Goal: Task Accomplishment & Management: Manage account settings

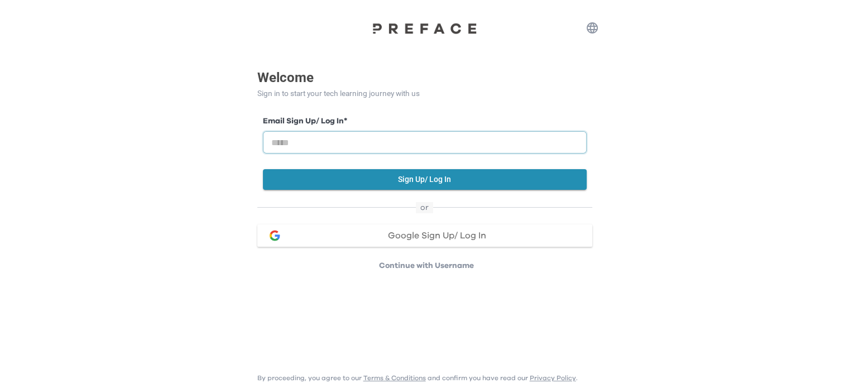
click at [410, 147] on input "email" at bounding box center [425, 142] width 324 height 22
type input "**********"
click at [402, 180] on button "Sign Up/ Log In" at bounding box center [425, 179] width 324 height 21
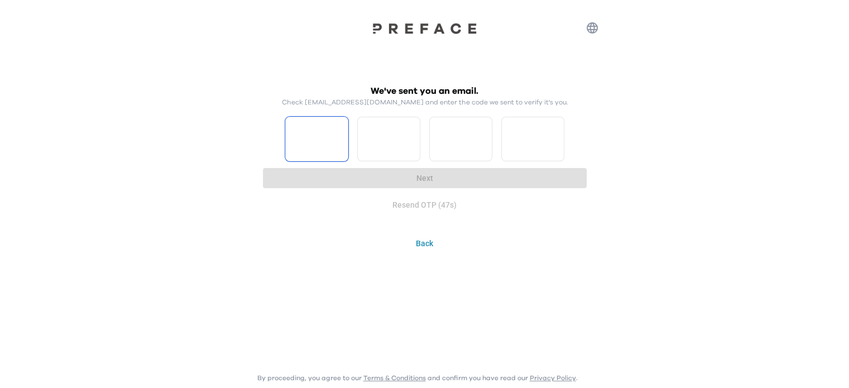
click at [320, 129] on input "Please enter OTP character 1" at bounding box center [316, 139] width 63 height 45
type input "*"
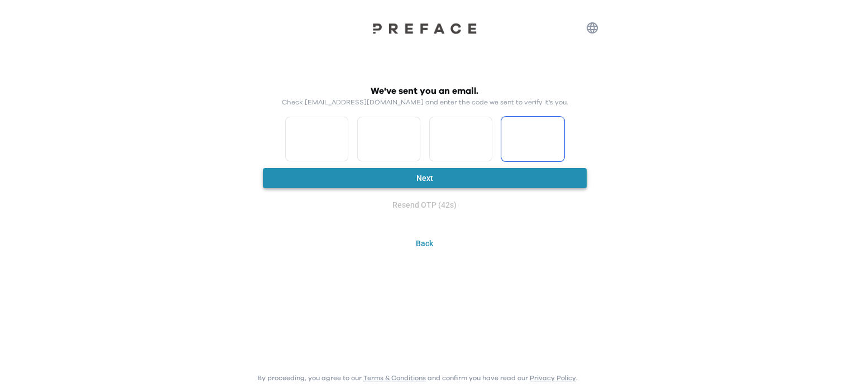
type input "*"
click at [406, 171] on button "Next" at bounding box center [425, 178] width 324 height 21
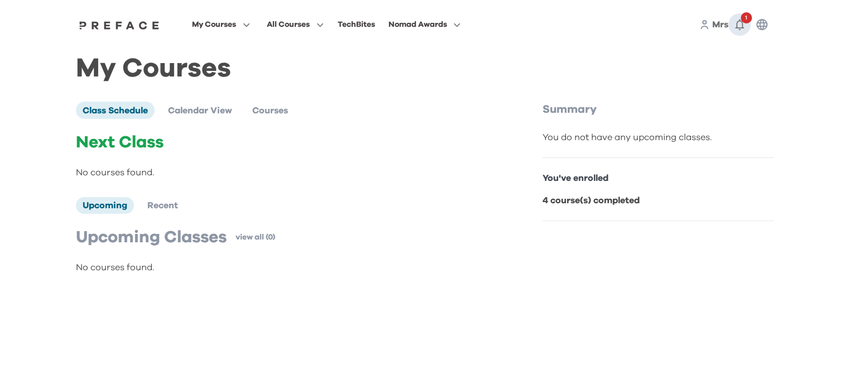
click at [736, 28] on icon "button" at bounding box center [739, 25] width 9 height 11
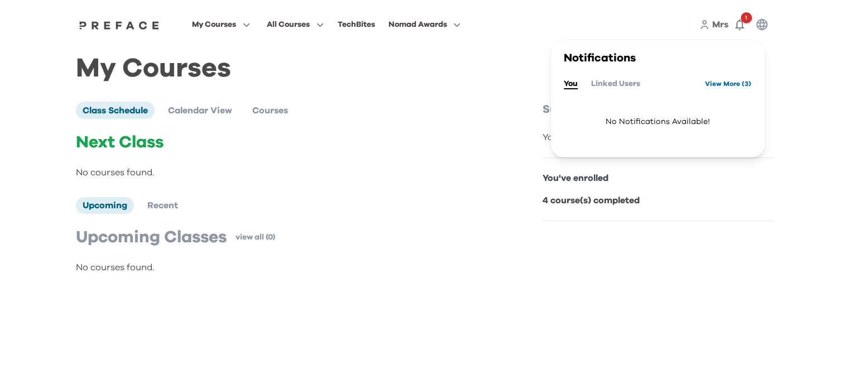
click at [722, 82] on link "View More ( 3 )" at bounding box center [728, 84] width 46 height 18
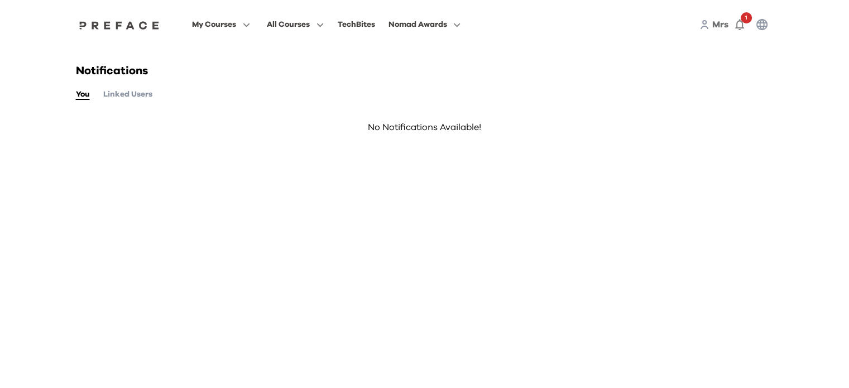
click at [137, 93] on button "Linked Users" at bounding box center [127, 94] width 49 height 12
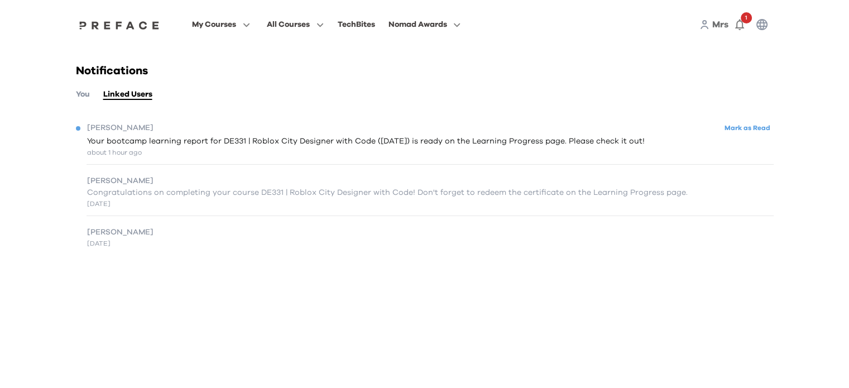
click at [118, 146] on span "Your bootcamp learning report for DE331 | Roblox City Designer with Code (14/08…" at bounding box center [365, 142] width 557 height 12
click at [759, 128] on button "Mark as Read" at bounding box center [747, 128] width 52 height 15
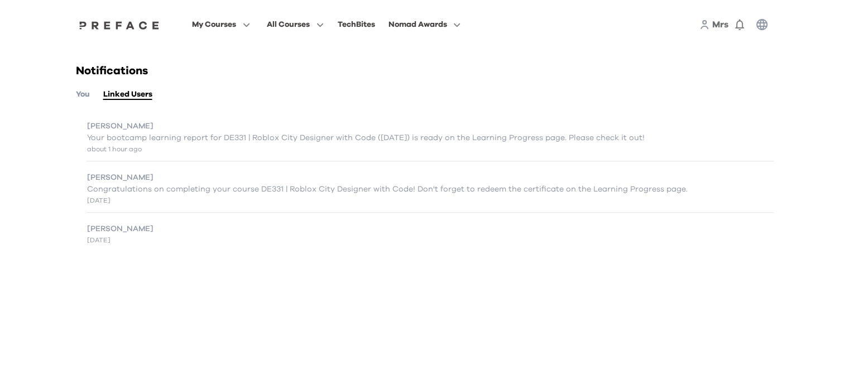
click at [713, 22] on span "Mrs" at bounding box center [720, 24] width 16 height 9
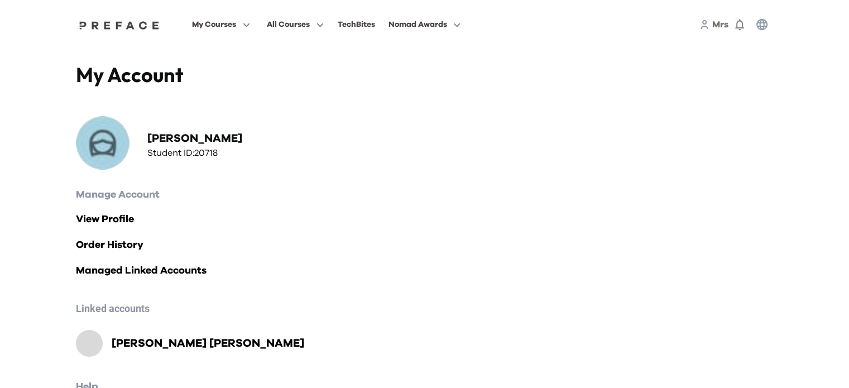
click at [158, 344] on h2 "[PERSON_NAME]" at bounding box center [208, 343] width 192 height 16
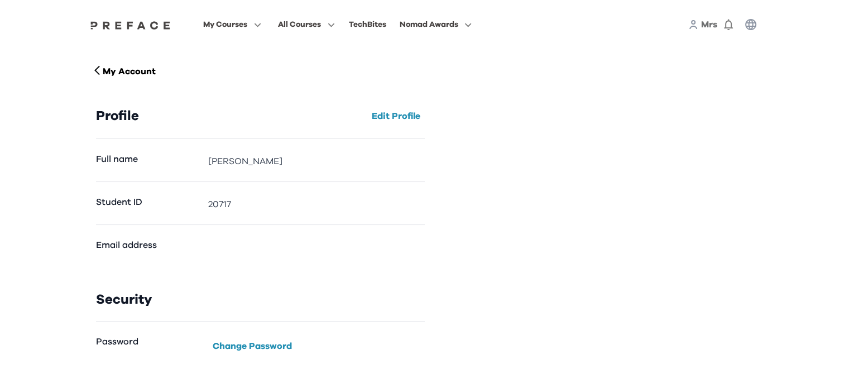
click at [706, 21] on span "Mrs" at bounding box center [709, 24] width 16 height 9
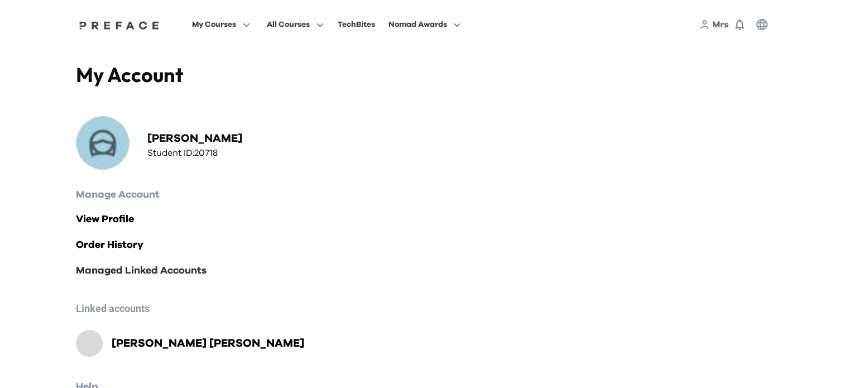
click at [139, 274] on link "Managed Linked Accounts" at bounding box center [424, 271] width 697 height 16
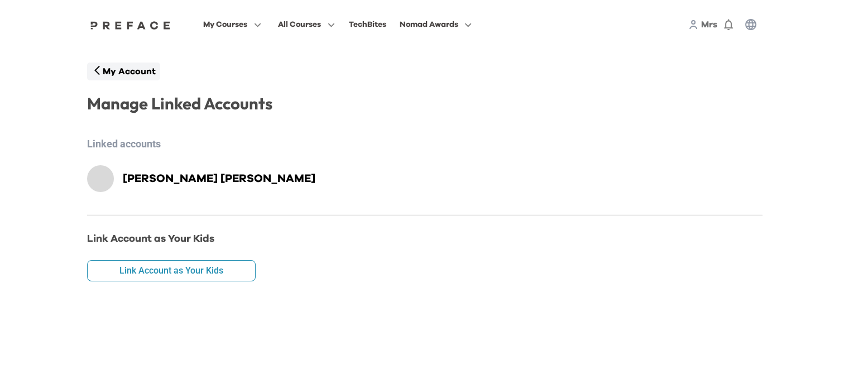
click at [146, 73] on p "My Account" at bounding box center [129, 71] width 53 height 13
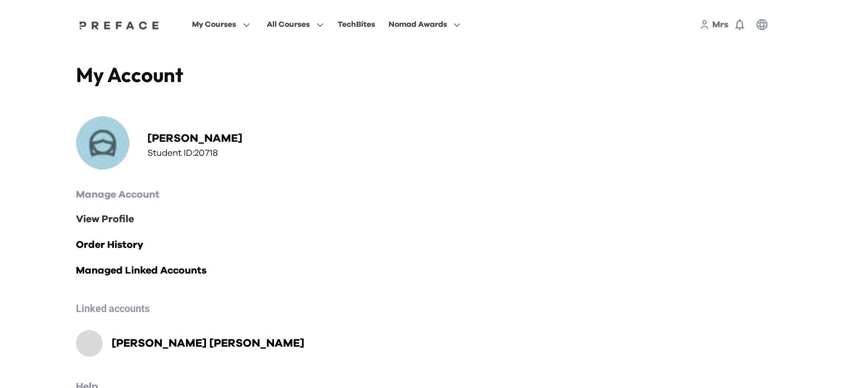
click at [114, 223] on link "View Profile" at bounding box center [424, 219] width 697 height 16
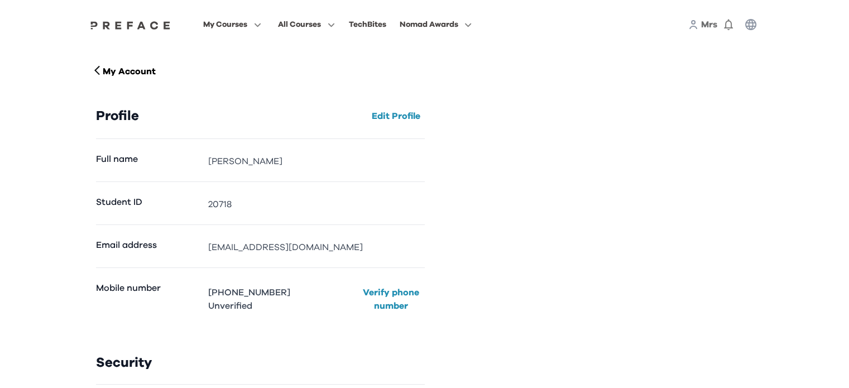
click at [709, 23] on span "Mrs" at bounding box center [709, 24] width 16 height 9
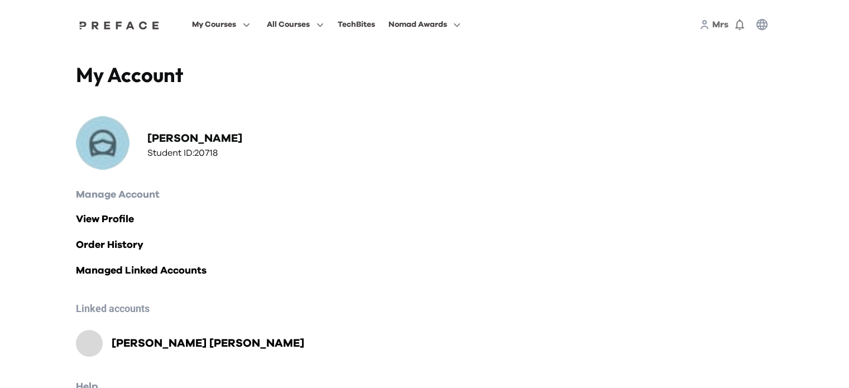
click at [127, 340] on h2 "[PERSON_NAME]" at bounding box center [208, 343] width 192 height 16
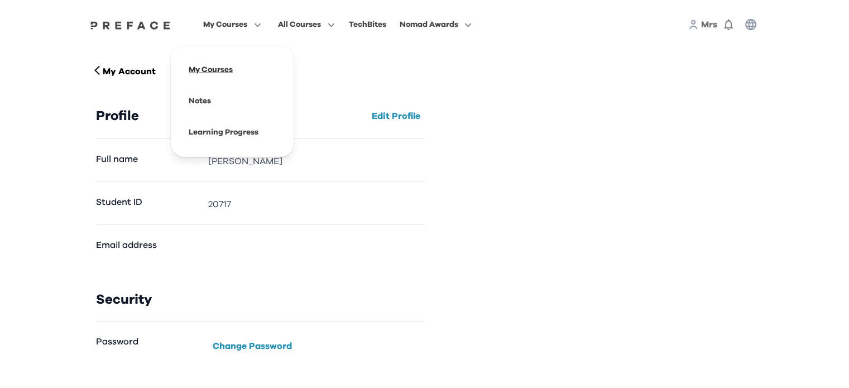
click at [204, 68] on span at bounding box center [232, 69] width 105 height 31
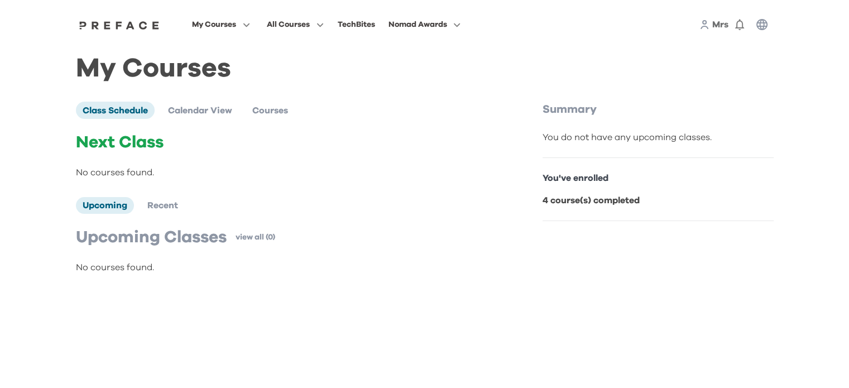
click at [712, 25] on link "Mrs" at bounding box center [720, 24] width 16 height 13
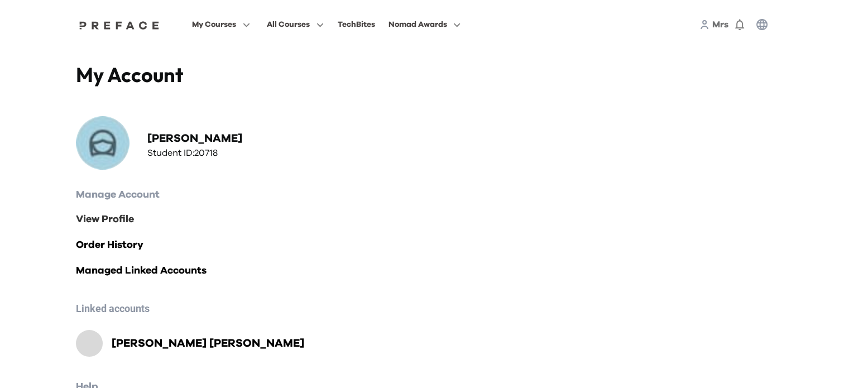
click at [94, 216] on link "View Profile" at bounding box center [424, 219] width 697 height 16
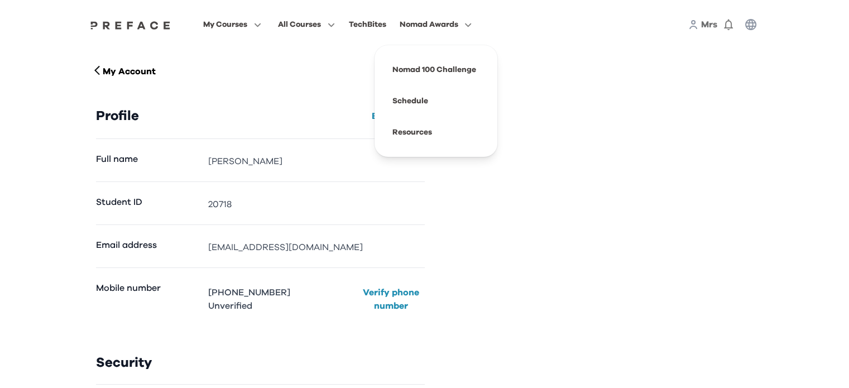
click at [437, 25] on span "Nomad Awards" at bounding box center [428, 24] width 59 height 13
click at [404, 131] on span at bounding box center [435, 132] width 105 height 31
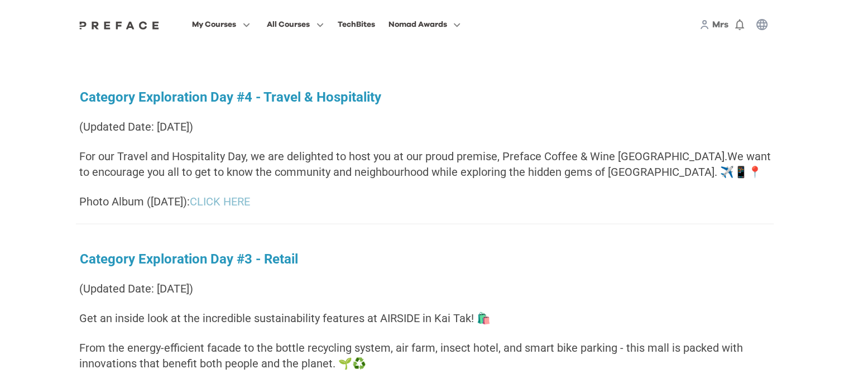
click at [537, 315] on p "Get an inside look at the incredible sustainability features at AIRSIDE in Kai …" at bounding box center [424, 318] width 697 height 16
click at [722, 23] on span "Mrs" at bounding box center [720, 24] width 16 height 9
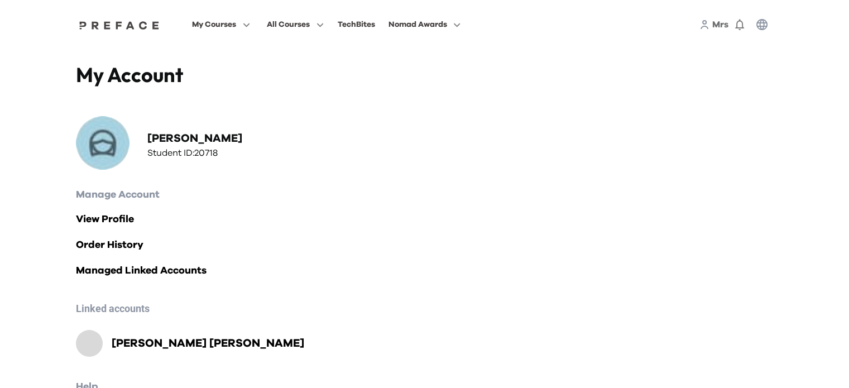
scroll to position [65, 0]
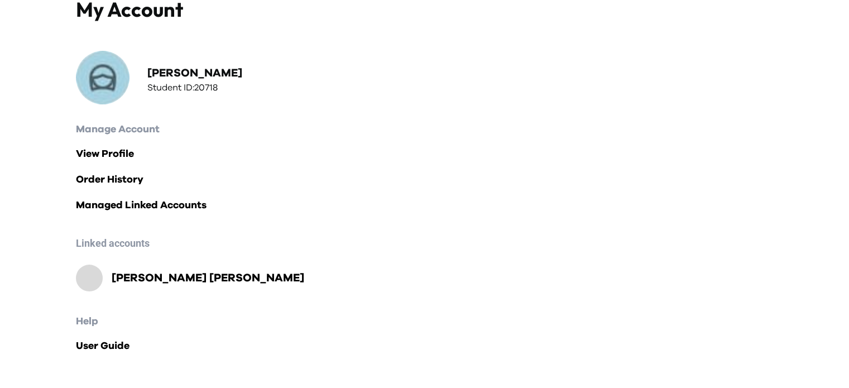
click at [166, 274] on h2 "[PERSON_NAME]" at bounding box center [208, 278] width 192 height 16
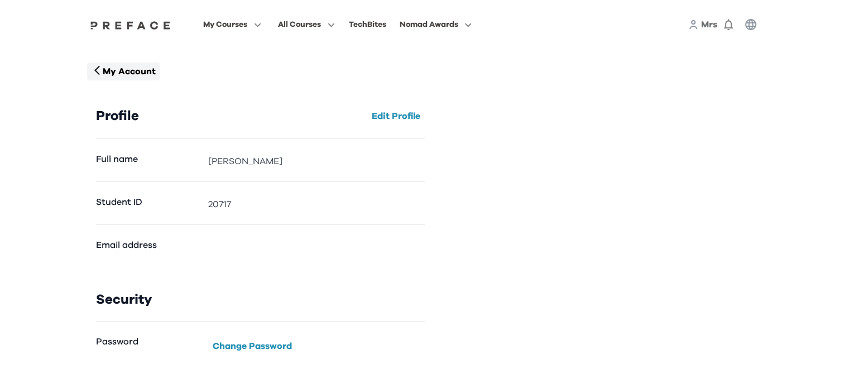
click at [142, 73] on p "My Account" at bounding box center [129, 71] width 53 height 13
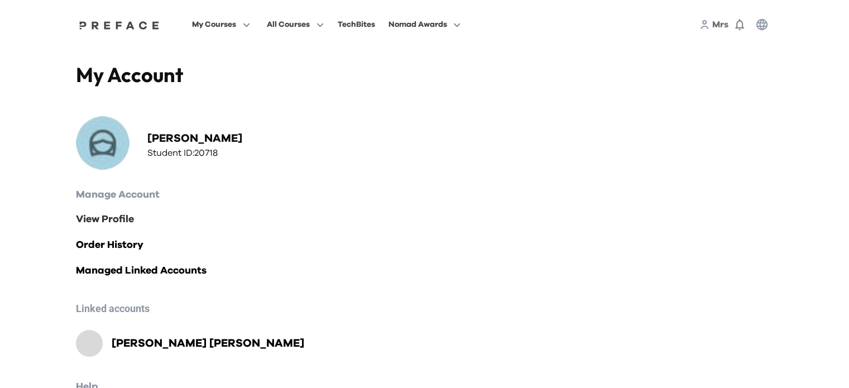
click at [124, 223] on link "View Profile" at bounding box center [424, 219] width 697 height 16
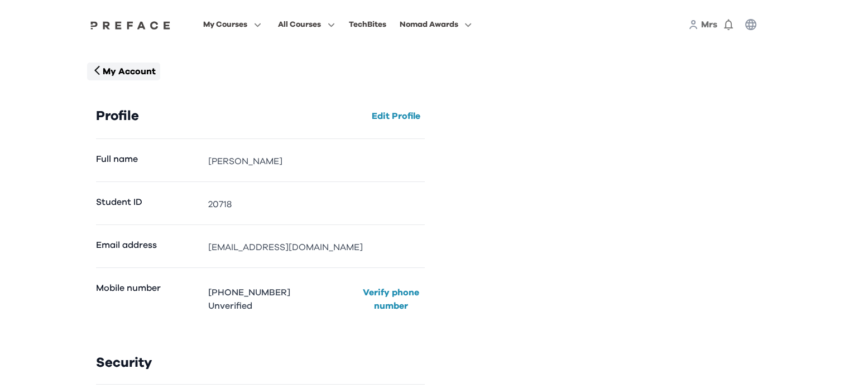
click at [124, 71] on p "My Account" at bounding box center [129, 71] width 53 height 13
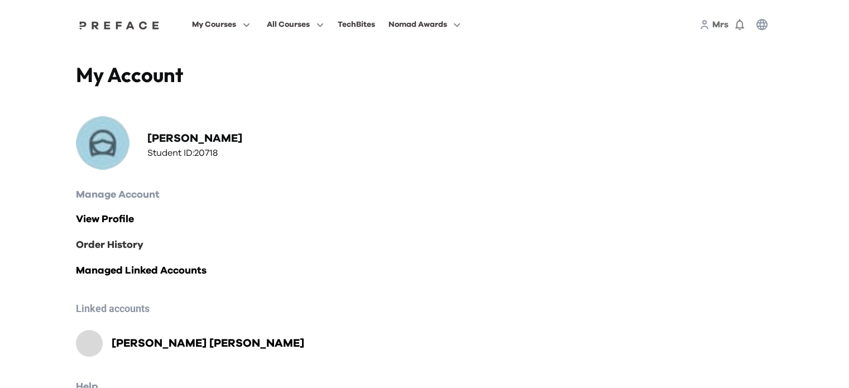
click at [128, 249] on link "Order History" at bounding box center [424, 245] width 697 height 16
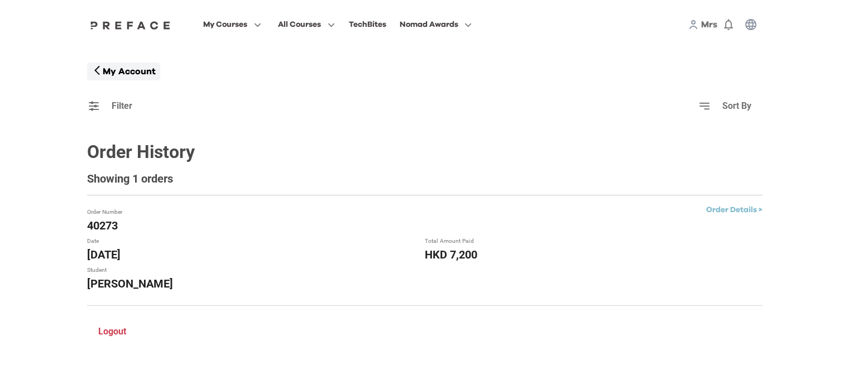
click at [146, 71] on p "My Account" at bounding box center [129, 71] width 53 height 13
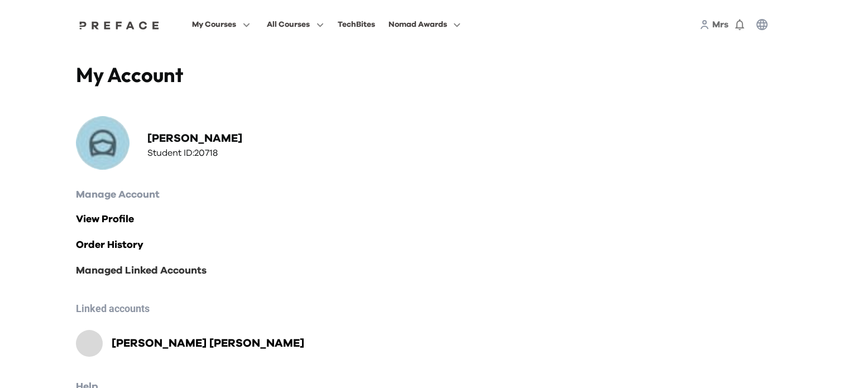
click at [112, 269] on link "Managed Linked Accounts" at bounding box center [424, 271] width 697 height 16
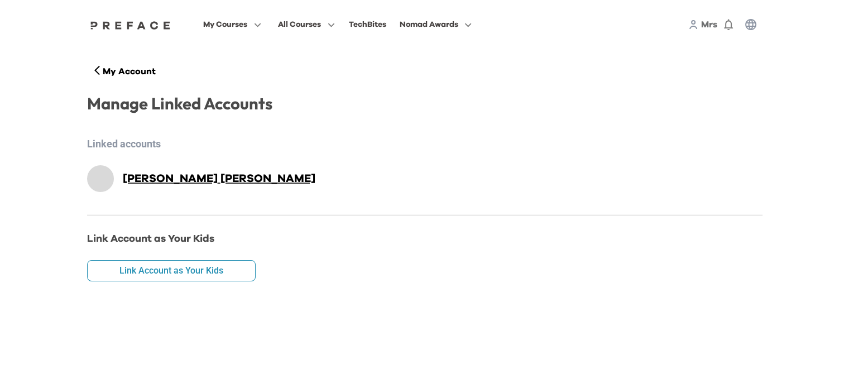
click at [149, 175] on h2 "[PERSON_NAME]" at bounding box center [219, 179] width 192 height 16
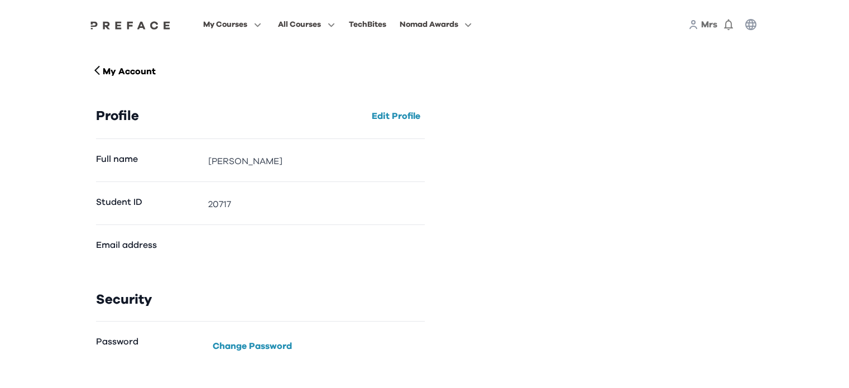
click at [707, 28] on span "Mrs" at bounding box center [709, 24] width 16 height 9
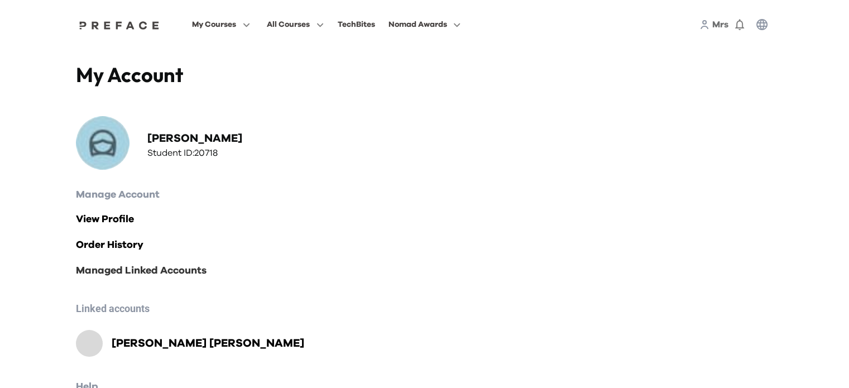
click at [171, 272] on link "Managed Linked Accounts" at bounding box center [424, 271] width 697 height 16
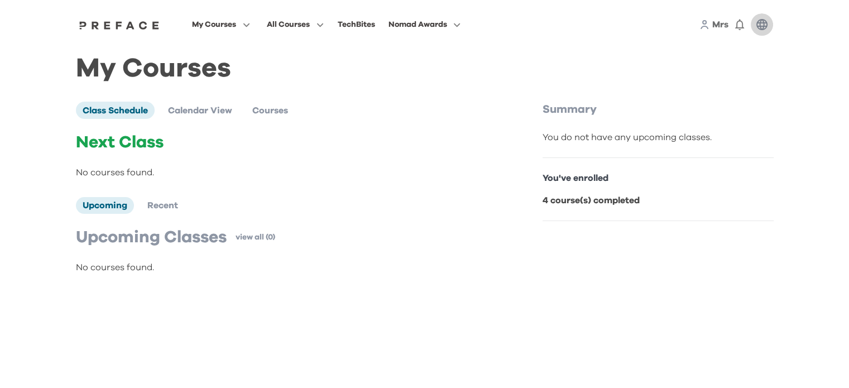
click at [761, 17] on button "button" at bounding box center [761, 24] width 22 height 22
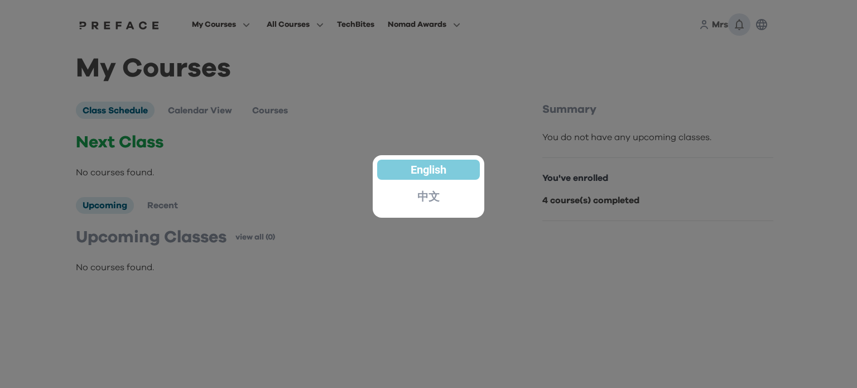
click at [741, 32] on div at bounding box center [428, 194] width 857 height 388
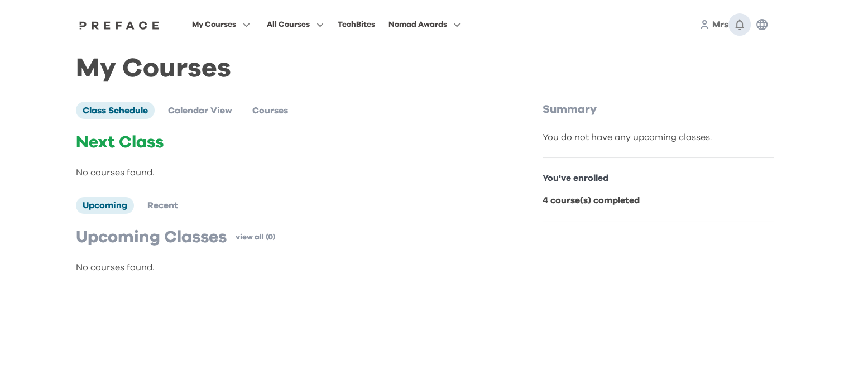
click at [740, 35] on button "0" at bounding box center [739, 24] width 22 height 22
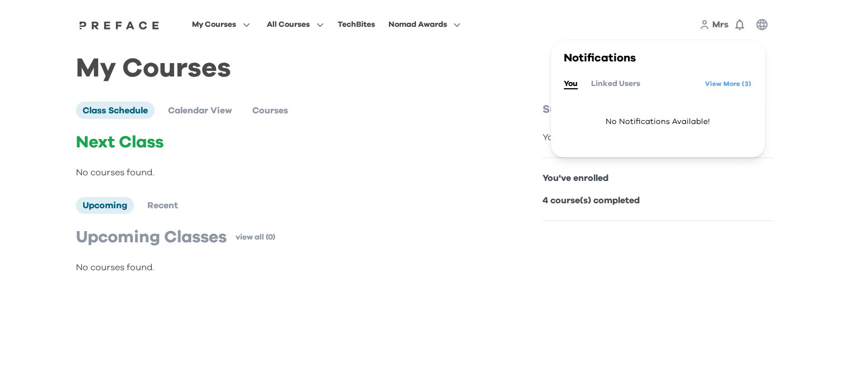
click at [623, 84] on button "Linked Users" at bounding box center [615, 84] width 49 height 12
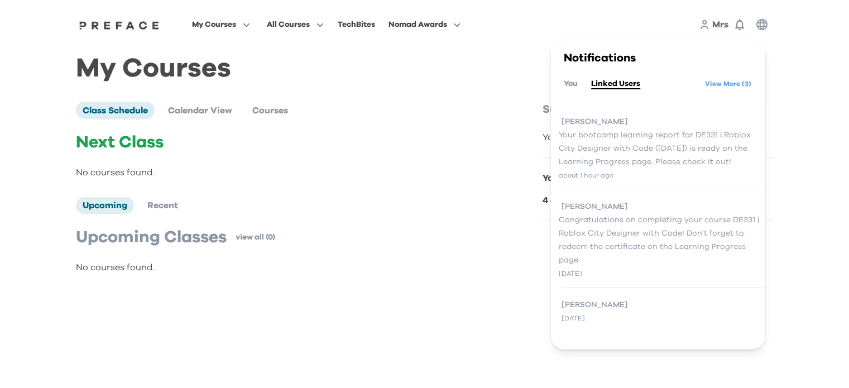
click at [634, 186] on div "Jacob Your bootcamp learning report for DE331 | Roblox City Designer with Code …" at bounding box center [657, 148] width 214 height 80
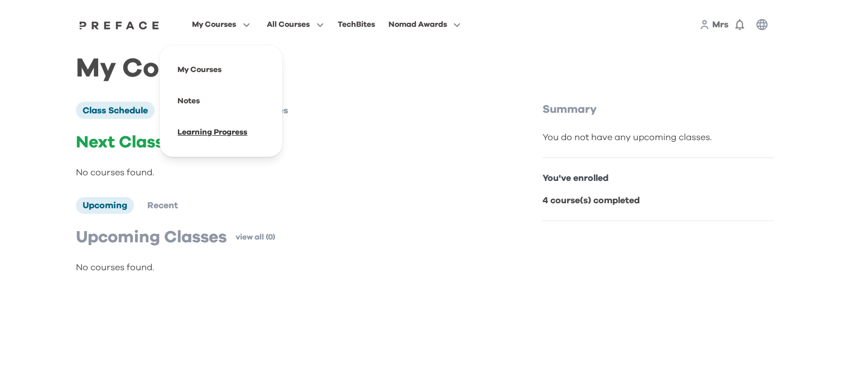
click at [212, 127] on span at bounding box center [220, 132] width 105 height 31
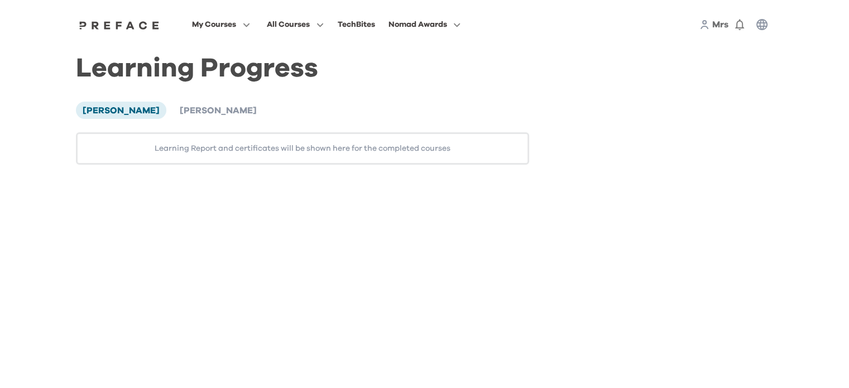
click at [228, 150] on div "Learning Report and certificates will be shown here for the completed courses" at bounding box center [303, 148] width 454 height 32
click at [194, 120] on div "[PERSON_NAME] [PERSON_NAME] Learning Report and certificates will be shown here…" at bounding box center [303, 133] width 454 height 62
click at [190, 112] on span "[PERSON_NAME]" at bounding box center [218, 110] width 77 height 9
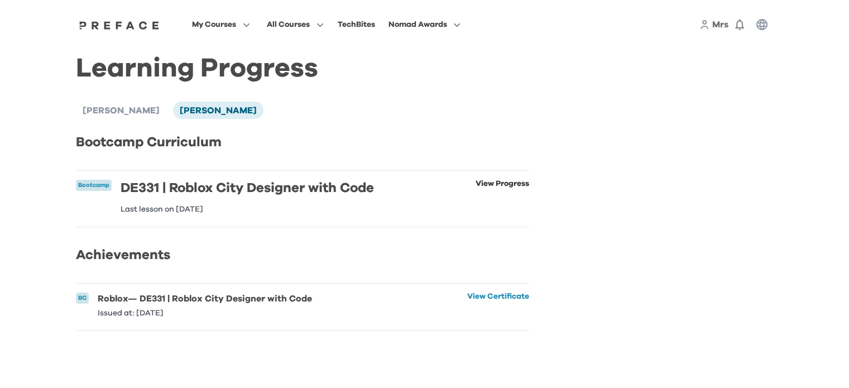
click at [489, 193] on link "View Progress" at bounding box center [502, 196] width 54 height 33
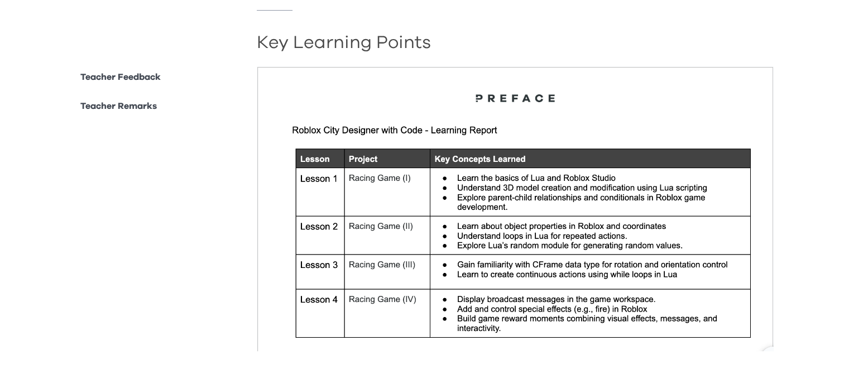
scroll to position [203, 0]
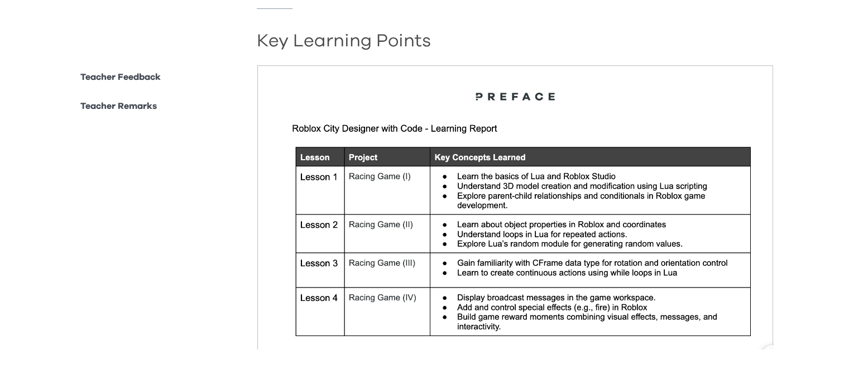
click at [132, 109] on p "Teacher Remarks" at bounding box center [118, 105] width 76 height 13
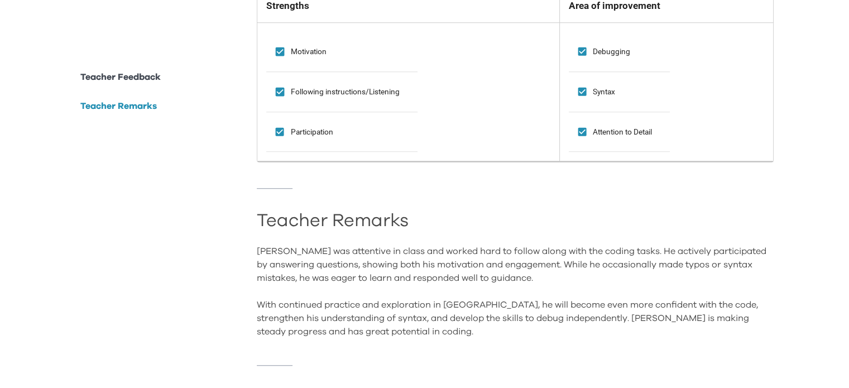
scroll to position [884, 0]
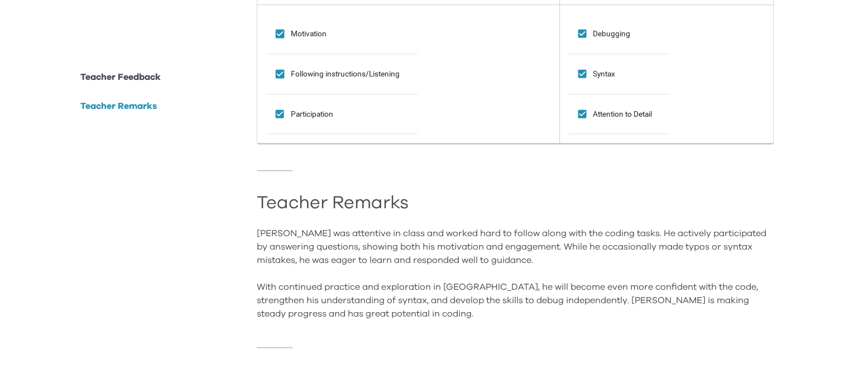
click at [151, 107] on p "Teacher Remarks" at bounding box center [118, 105] width 76 height 13
click at [150, 78] on p "Teacher Feedback" at bounding box center [120, 76] width 80 height 13
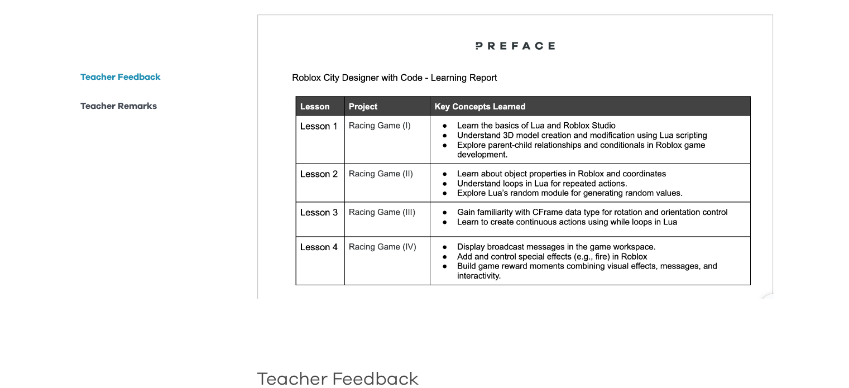
scroll to position [0, 0]
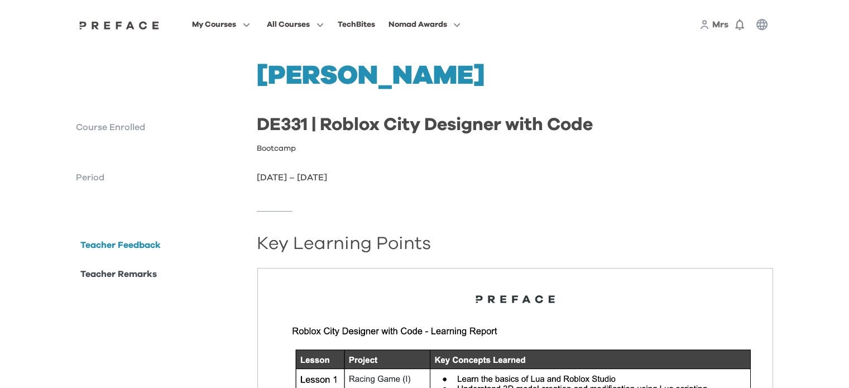
click at [146, 23] on img at bounding box center [119, 25] width 86 height 9
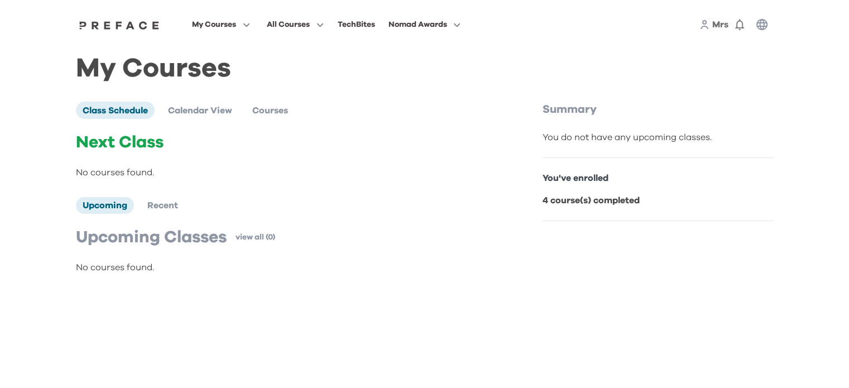
click at [719, 22] on span "Mrs" at bounding box center [720, 24] width 16 height 9
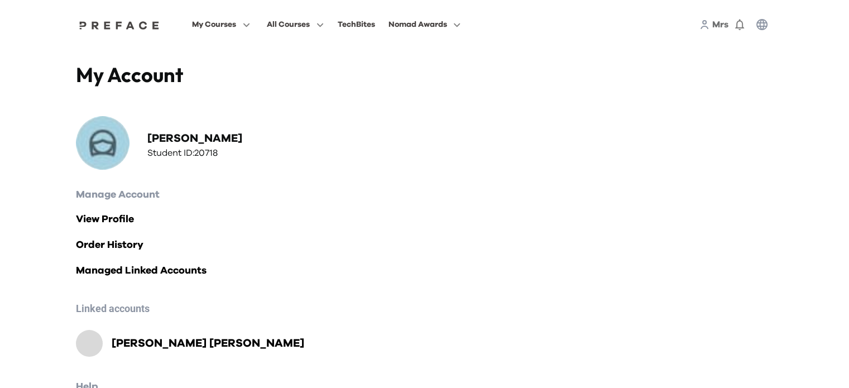
click at [154, 342] on h2 "[PERSON_NAME]" at bounding box center [208, 343] width 192 height 16
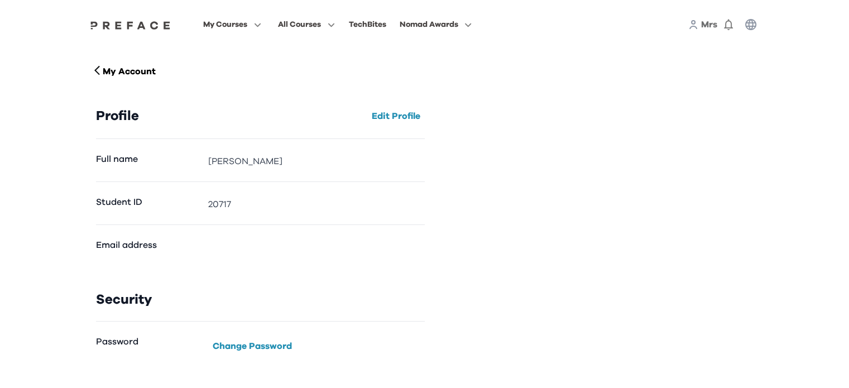
click at [710, 21] on span "Mrs" at bounding box center [709, 24] width 16 height 9
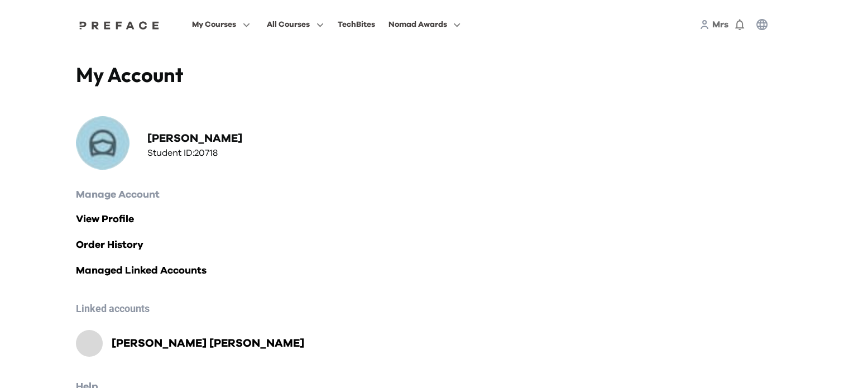
click at [124, 335] on h2 "[PERSON_NAME]" at bounding box center [208, 343] width 192 height 16
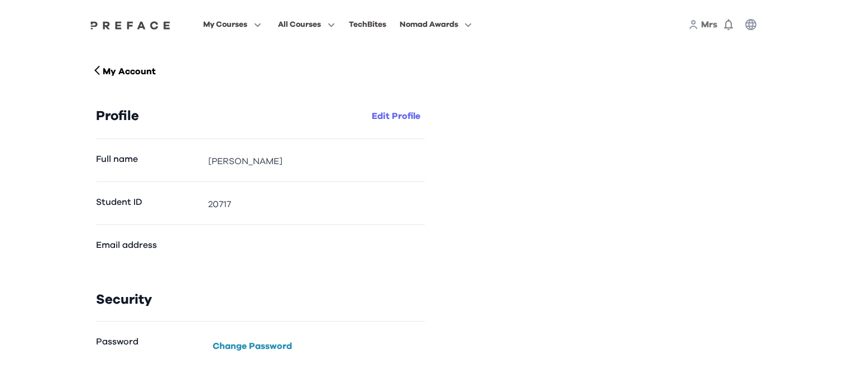
click at [411, 114] on button "Edit Profile" at bounding box center [395, 116] width 57 height 18
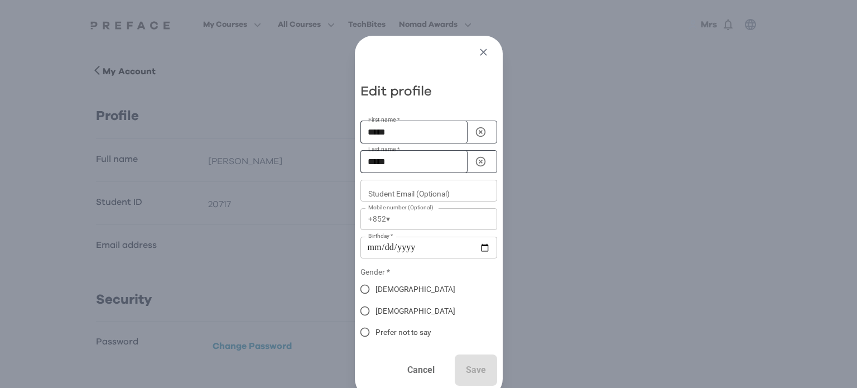
click at [489, 50] on icon "button" at bounding box center [484, 52] width 12 height 12
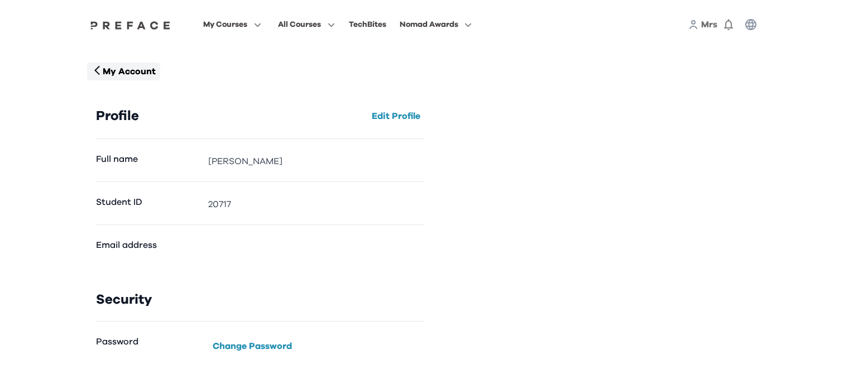
click at [114, 73] on p "My Account" at bounding box center [129, 71] width 53 height 13
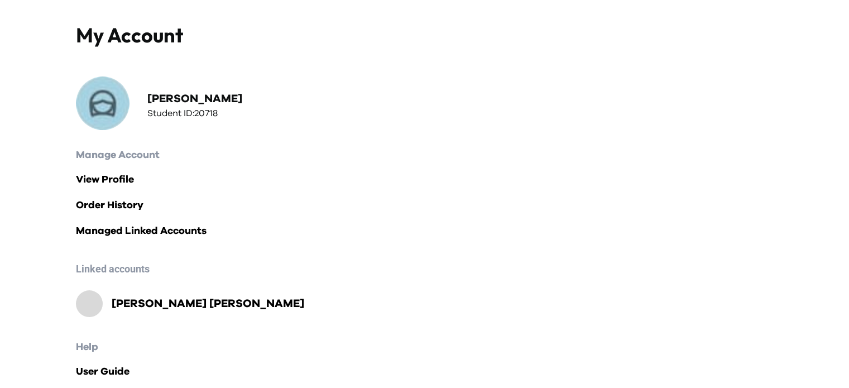
scroll to position [65, 0]
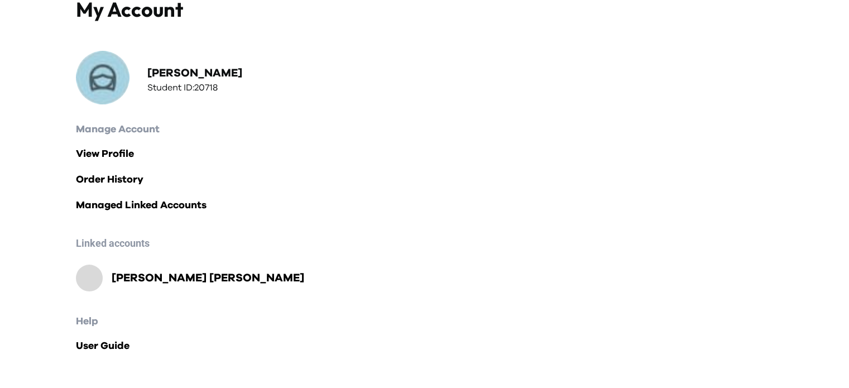
click at [134, 273] on h2 "[PERSON_NAME]" at bounding box center [208, 278] width 192 height 16
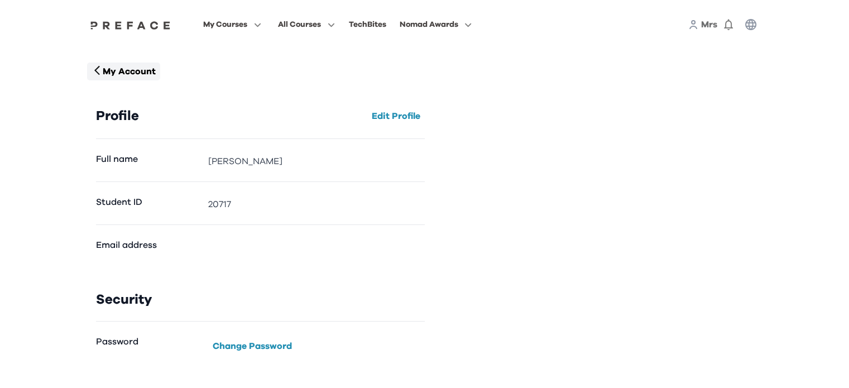
click at [143, 71] on p "My Account" at bounding box center [129, 71] width 53 height 13
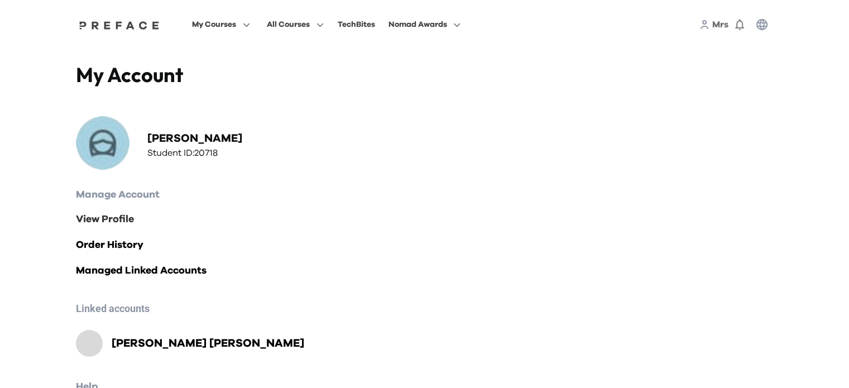
click at [123, 223] on link "View Profile" at bounding box center [424, 219] width 697 height 16
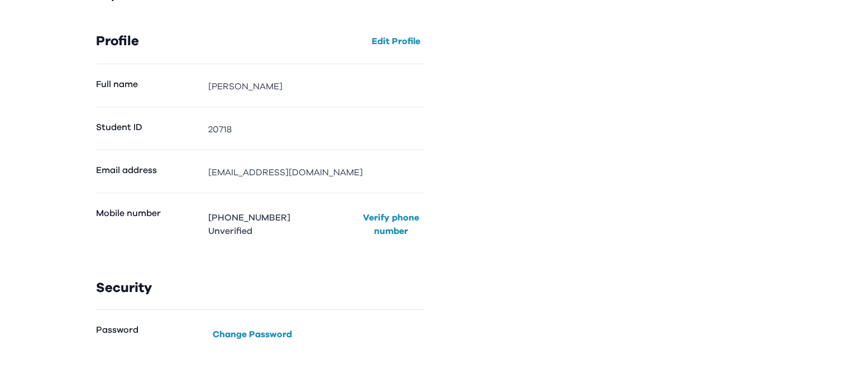
scroll to position [100, 0]
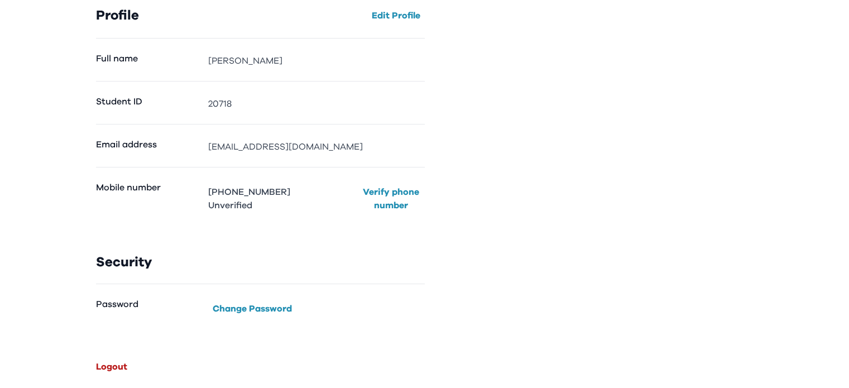
click at [127, 368] on button "Logout" at bounding box center [111, 367] width 40 height 18
